Goal: Information Seeking & Learning: Find specific fact

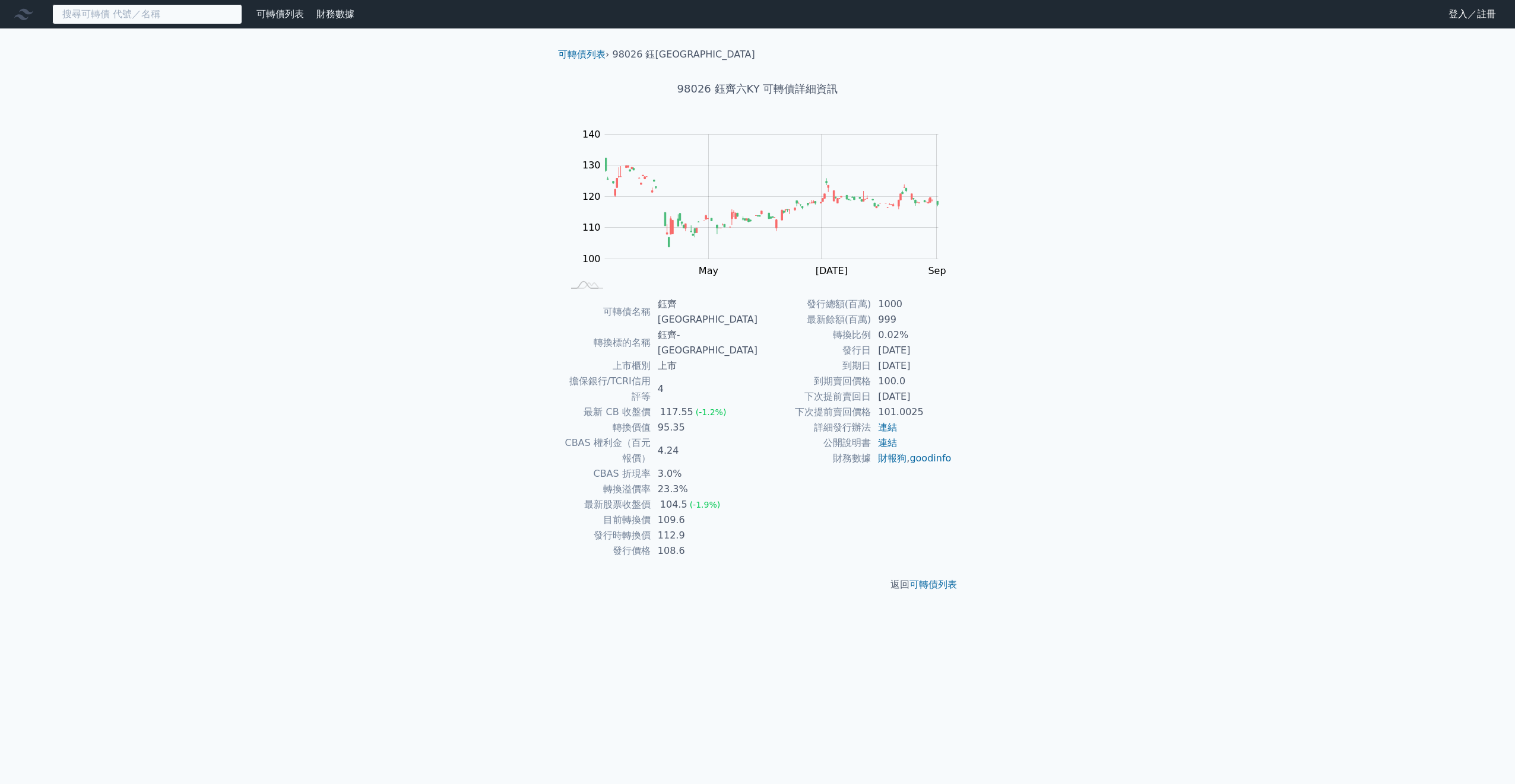
click at [153, 11] on input at bounding box center [147, 14] width 190 height 20
paste input "98026"
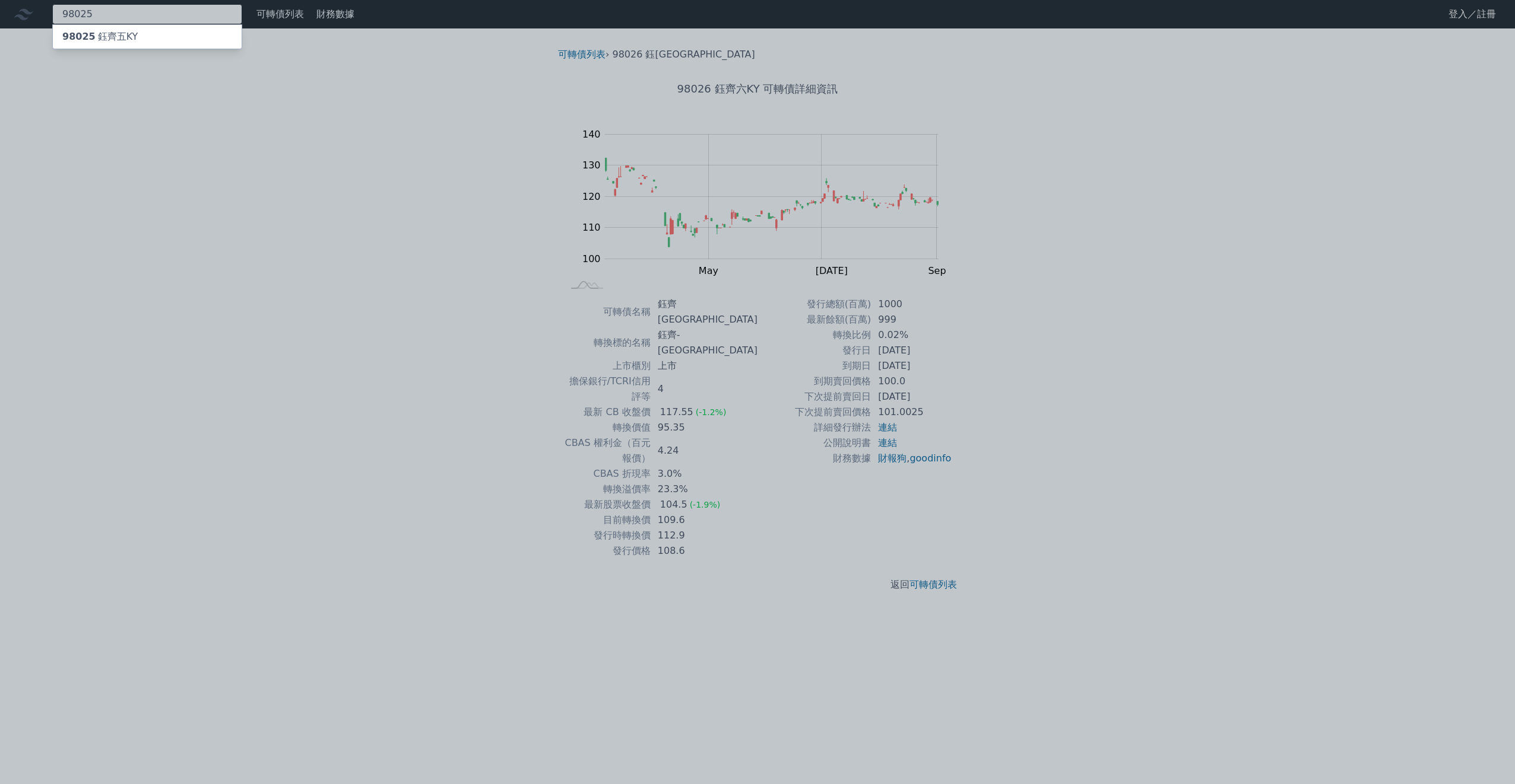
type input "98025"
click at [128, 35] on div "98025 鈺[GEOGRAPHIC_DATA]" at bounding box center [100, 36] width 76 height 14
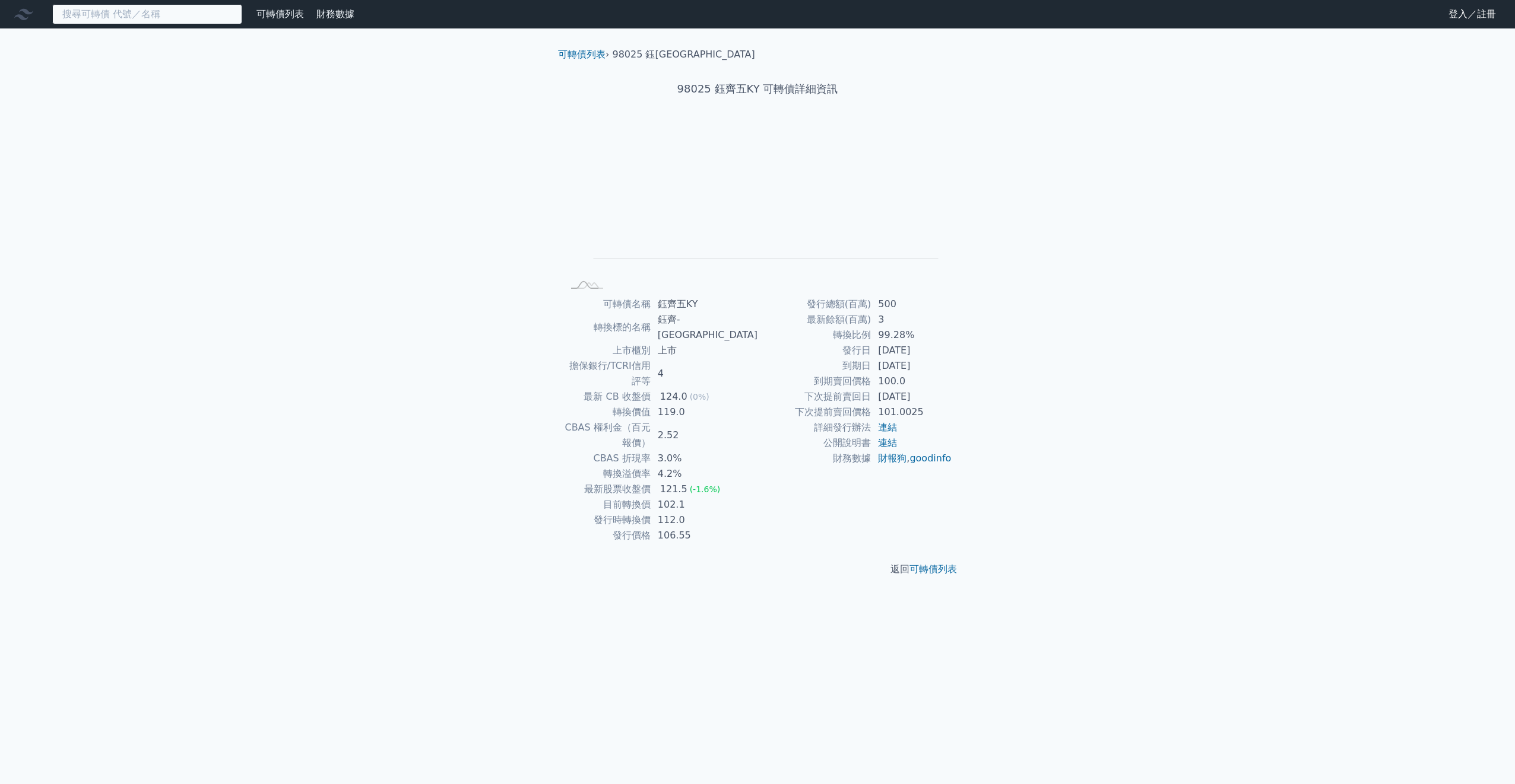
click at [205, 19] on input at bounding box center [147, 14] width 190 height 20
click at [204, 12] on input at bounding box center [147, 14] width 190 height 20
paste input "98026"
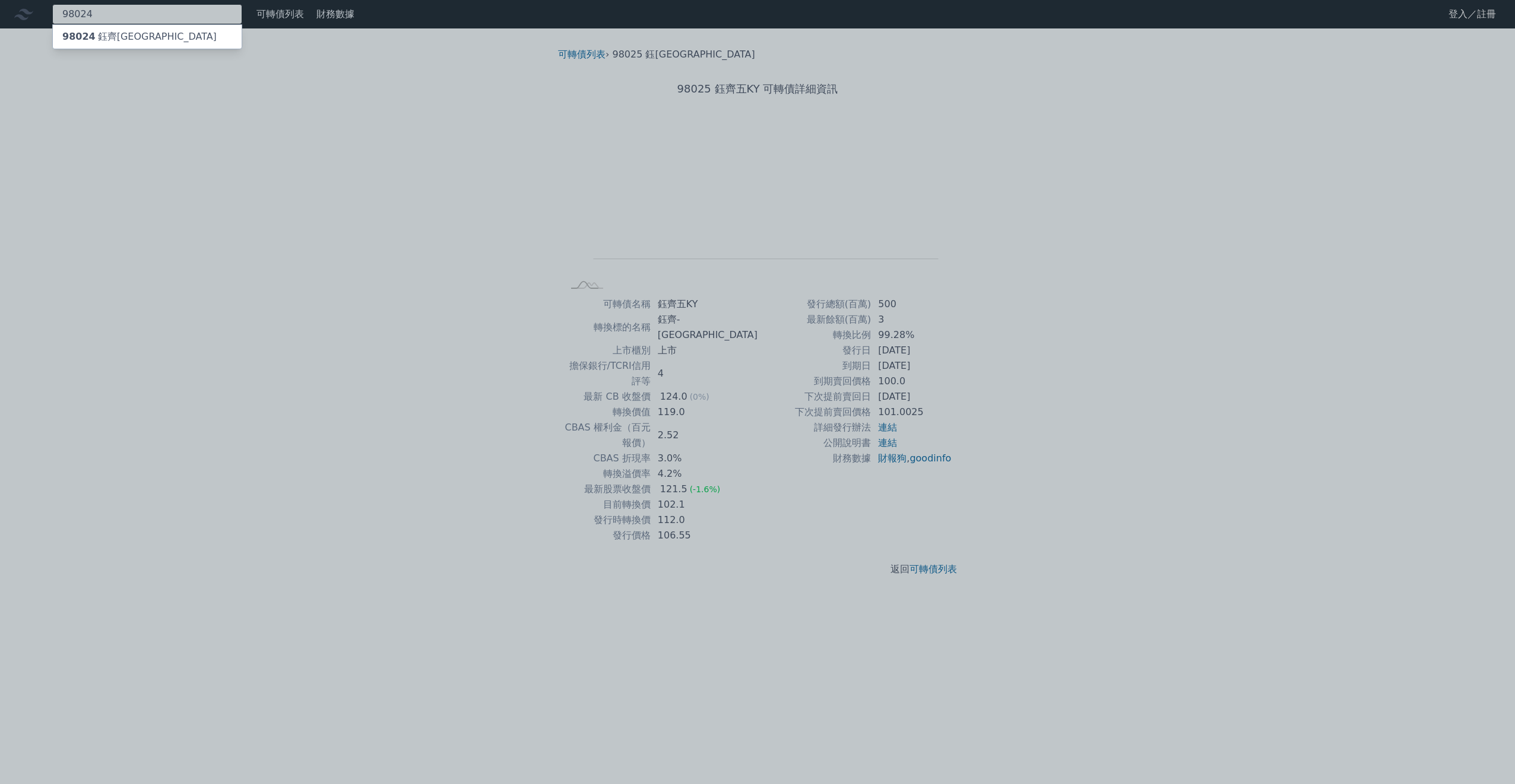
type input "98024"
click at [143, 36] on div "98024 鈺[GEOGRAPHIC_DATA]" at bounding box center [147, 36] width 189 height 23
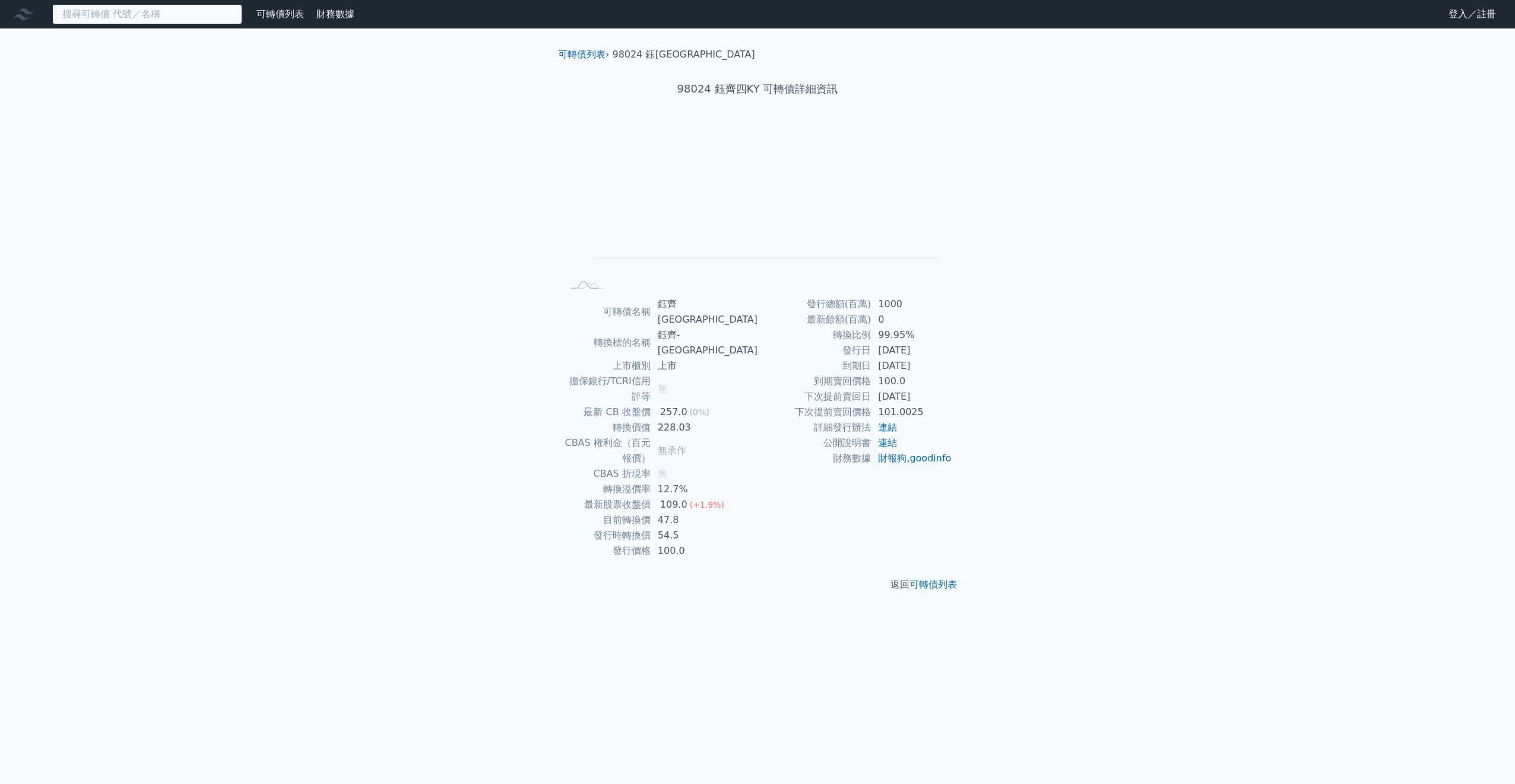
click at [102, 17] on input at bounding box center [147, 14] width 190 height 20
paste input "98026"
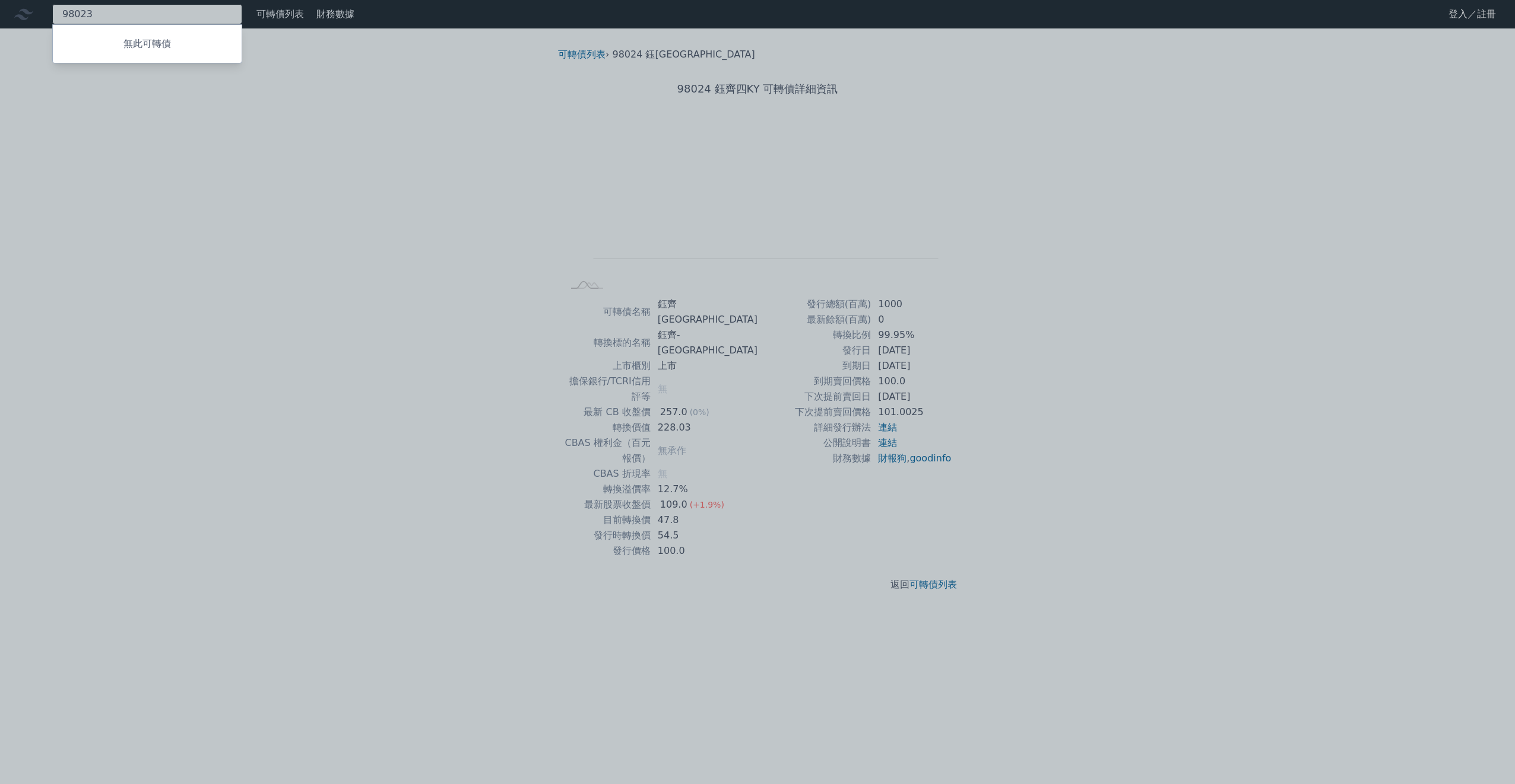
type input "98023"
click at [270, 229] on div at bounding box center [757, 392] width 1515 height 784
